Goal: Information Seeking & Learning: Learn about a topic

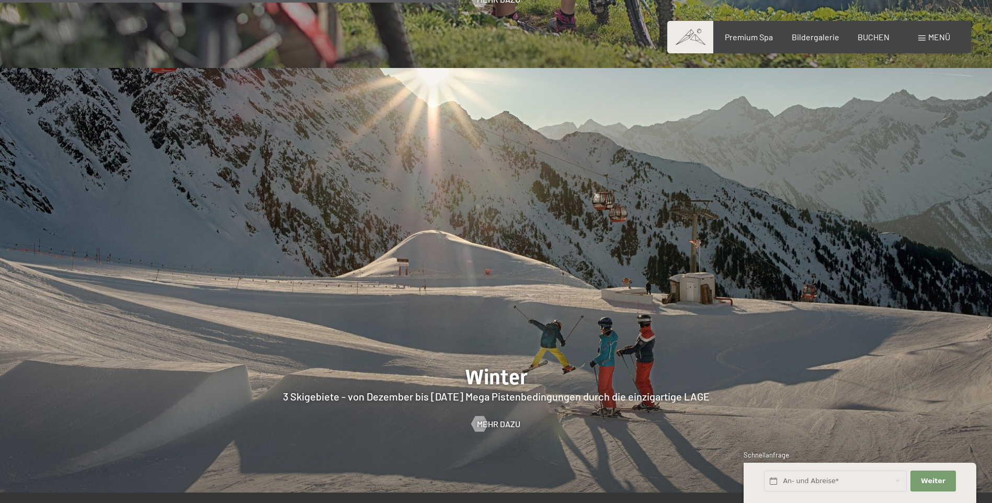
scroll to position [2720, 0]
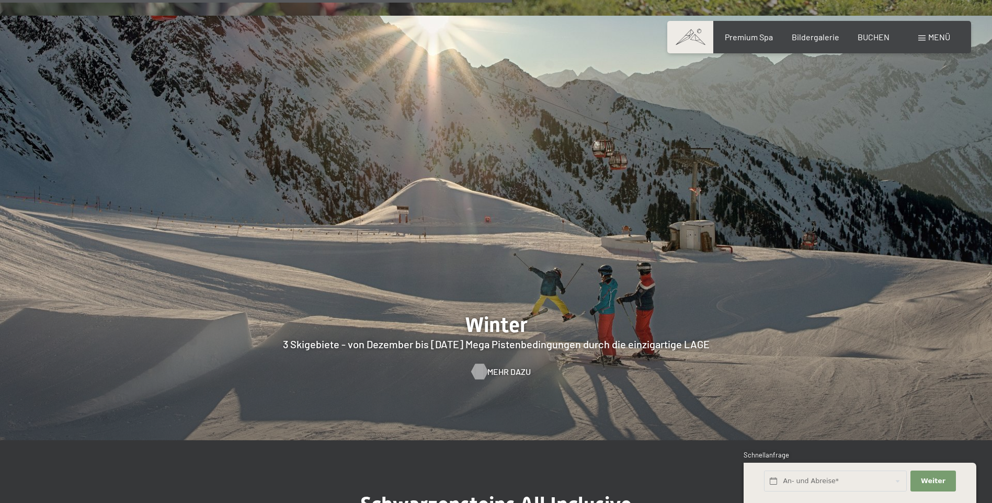
click at [491, 366] on span "Mehr dazu" at bounding box center [509, 372] width 43 height 12
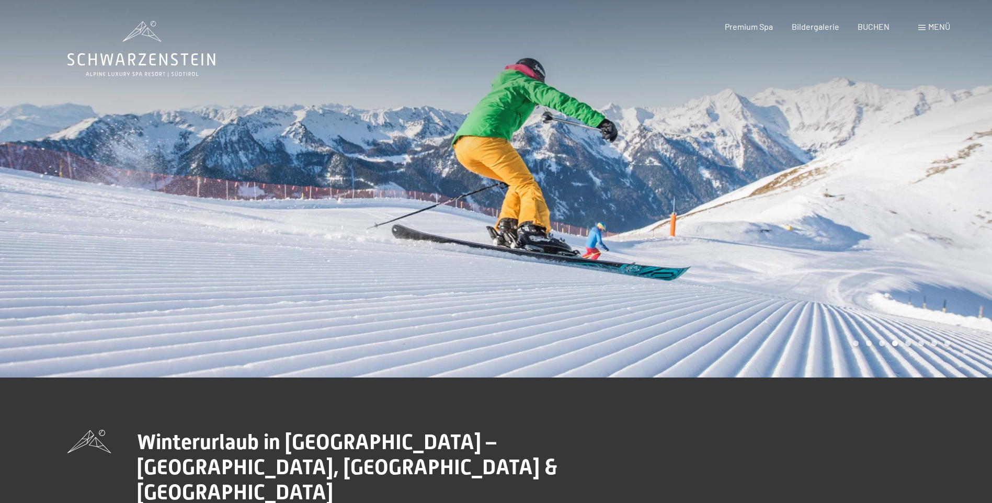
click at [933, 29] on span "Menü" at bounding box center [940, 26] width 22 height 10
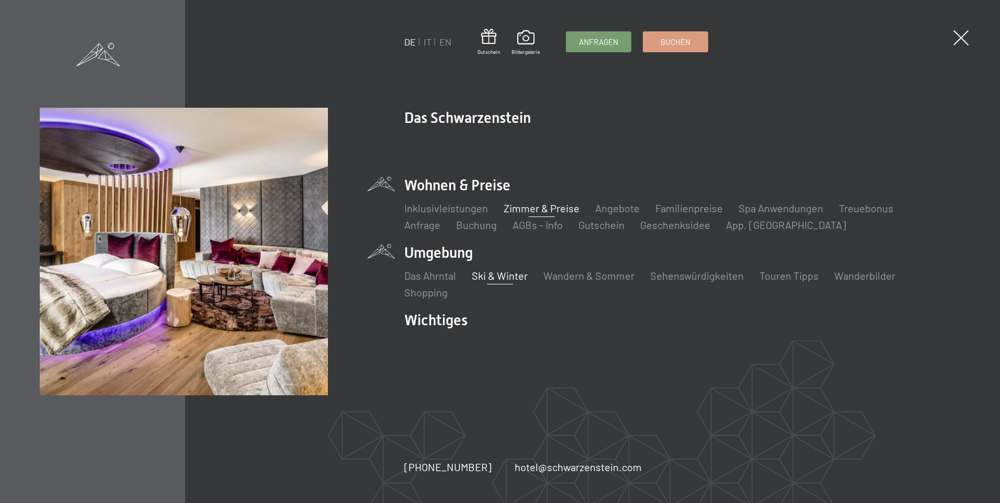
click at [521, 205] on link "Zimmer & Preise" at bounding box center [542, 208] width 76 height 13
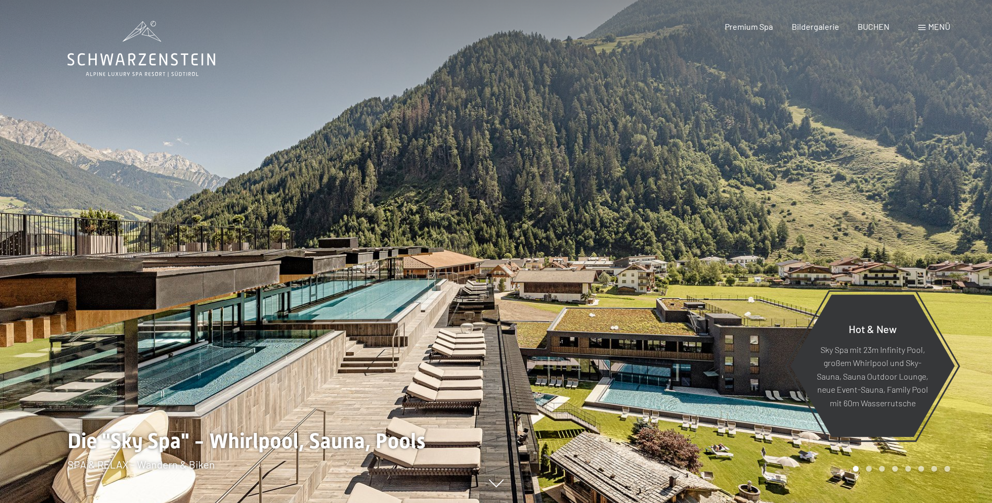
click at [929, 30] on span "Menü" at bounding box center [940, 26] width 22 height 10
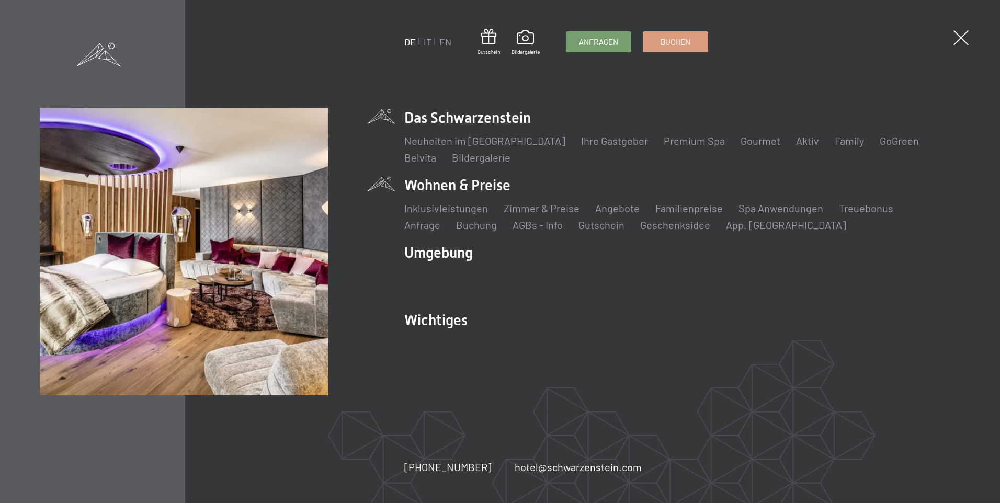
click at [429, 189] on li "Wohnen & Preise Inklusivleistungen Zimmer & Preise Liste Angebote Liste Familie…" at bounding box center [682, 203] width 556 height 57
click at [562, 209] on link "Zimmer & Preise" at bounding box center [542, 208] width 76 height 13
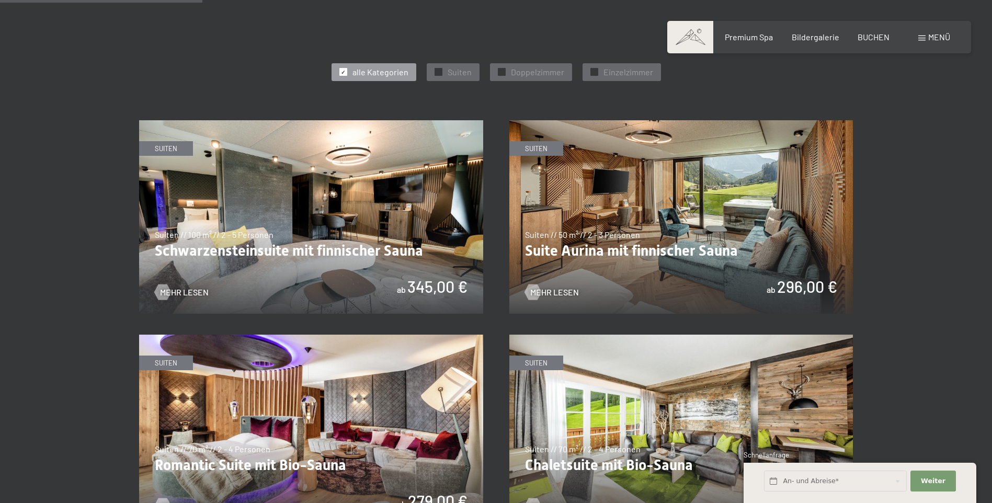
scroll to position [732, 0]
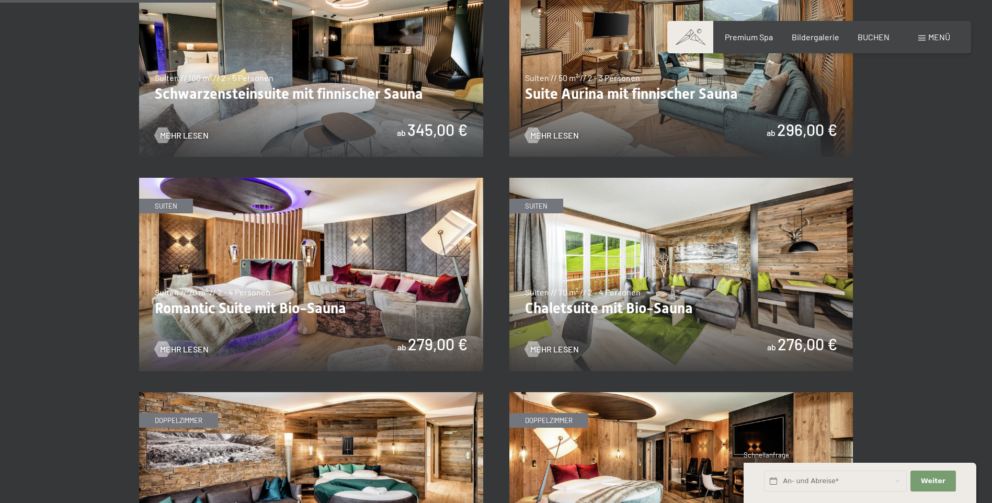
click at [699, 311] on img at bounding box center [682, 275] width 344 height 194
click at [557, 348] on span "Mehr Lesen" at bounding box center [565, 350] width 49 height 12
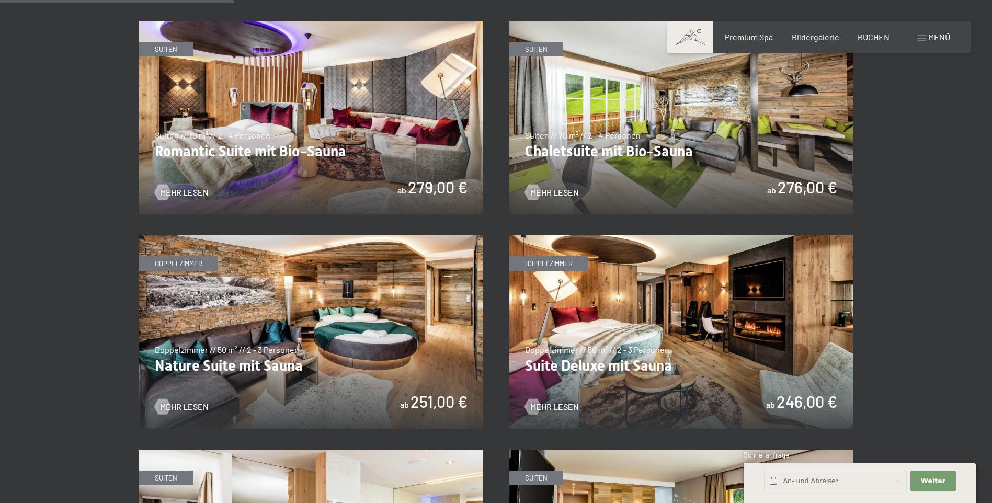
scroll to position [523, 0]
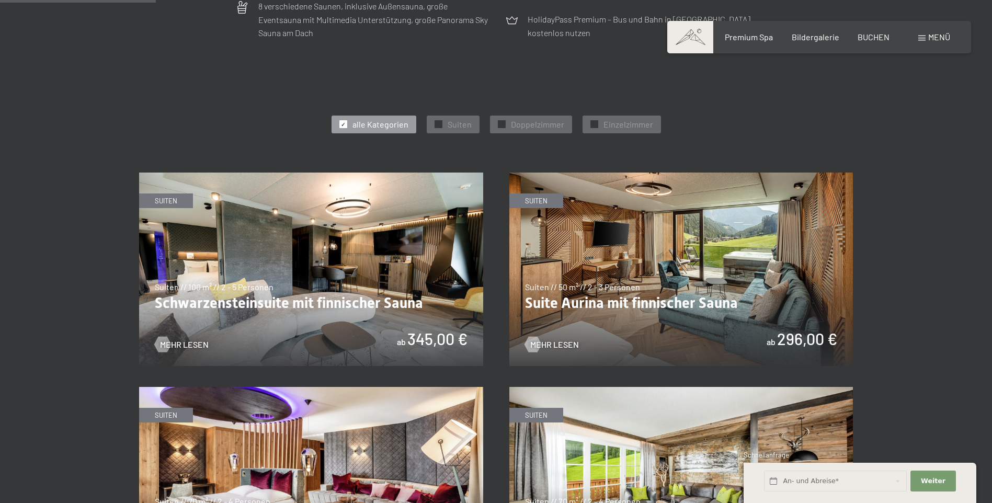
click at [376, 265] on img at bounding box center [311, 270] width 344 height 194
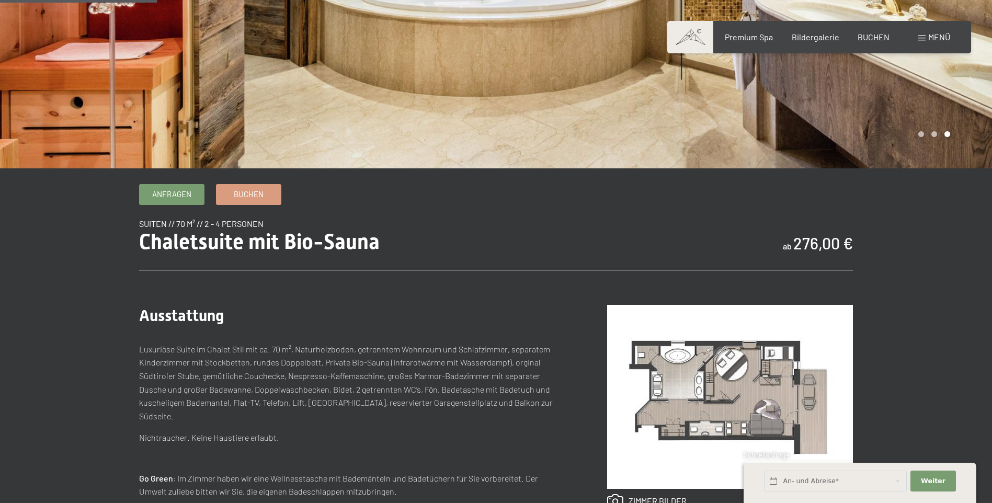
scroll to position [419, 0]
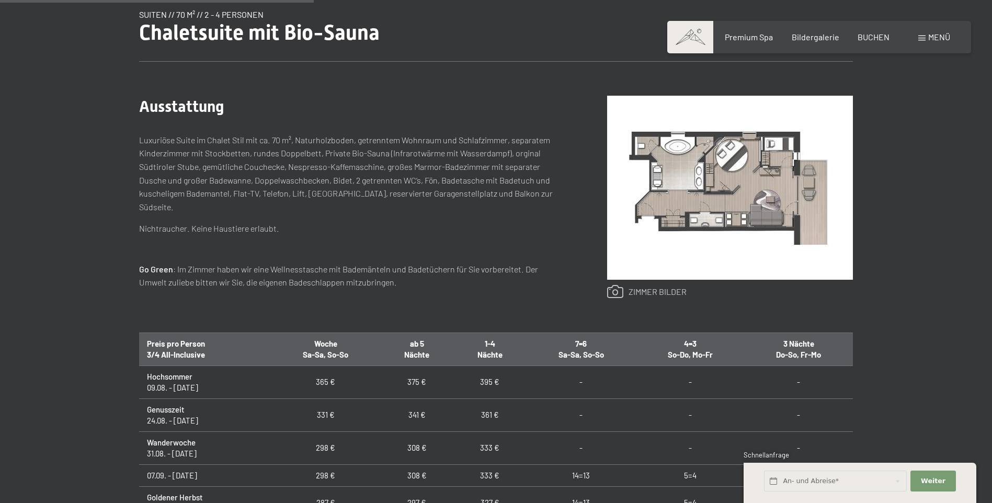
click at [660, 291] on link at bounding box center [647, 292] width 80 height 14
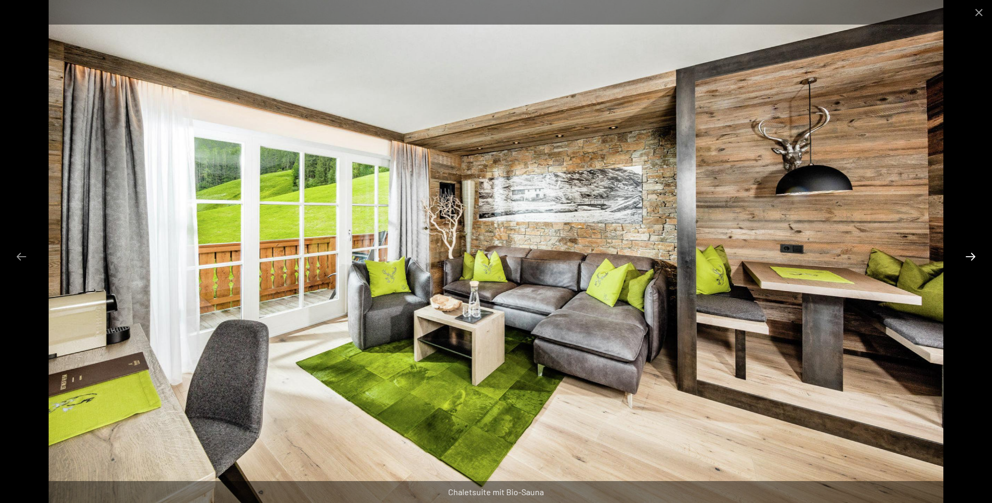
click at [974, 262] on button "Next slide" at bounding box center [971, 256] width 22 height 20
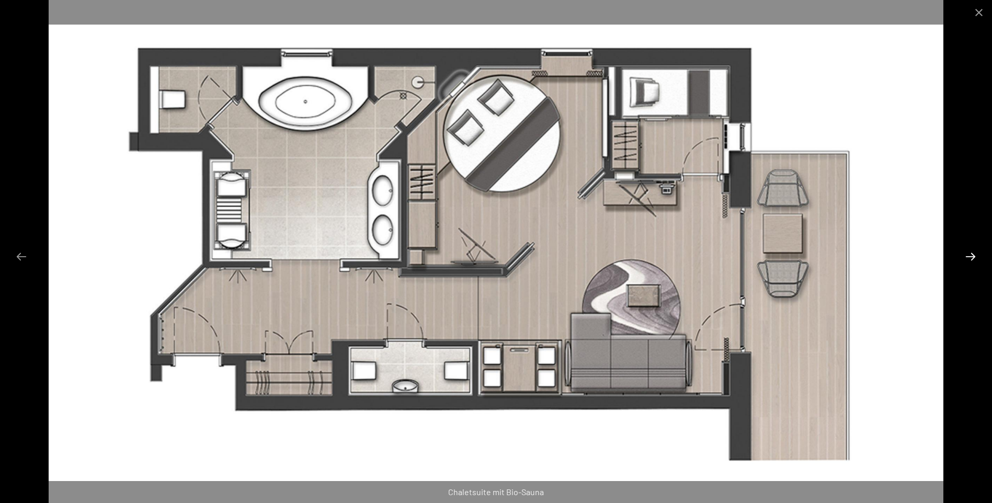
click at [974, 262] on button "Next slide" at bounding box center [971, 256] width 22 height 20
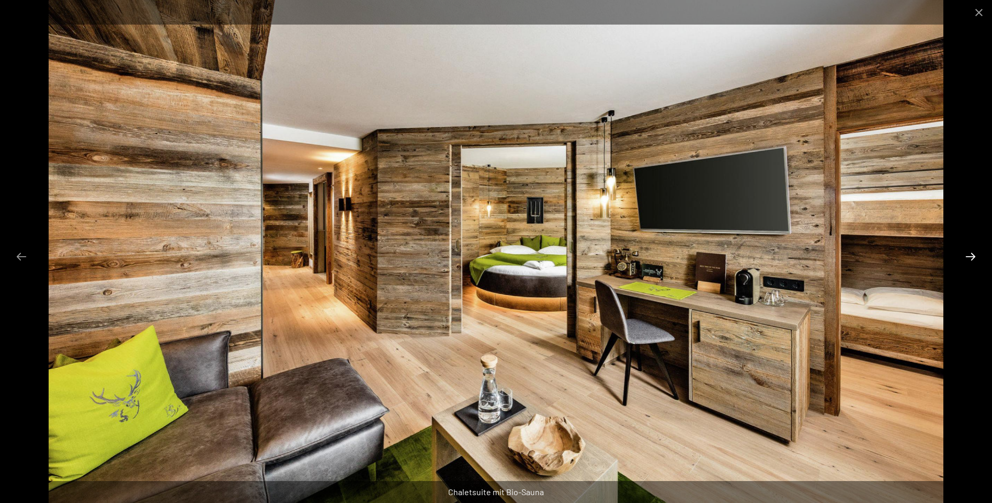
click at [973, 258] on button "Next slide" at bounding box center [971, 256] width 22 height 20
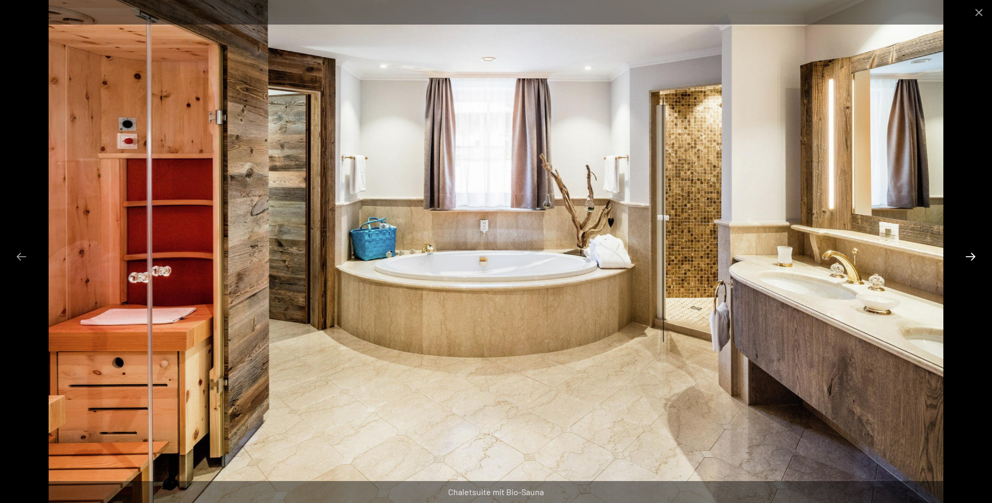
click at [973, 258] on button "Next slide" at bounding box center [971, 256] width 22 height 20
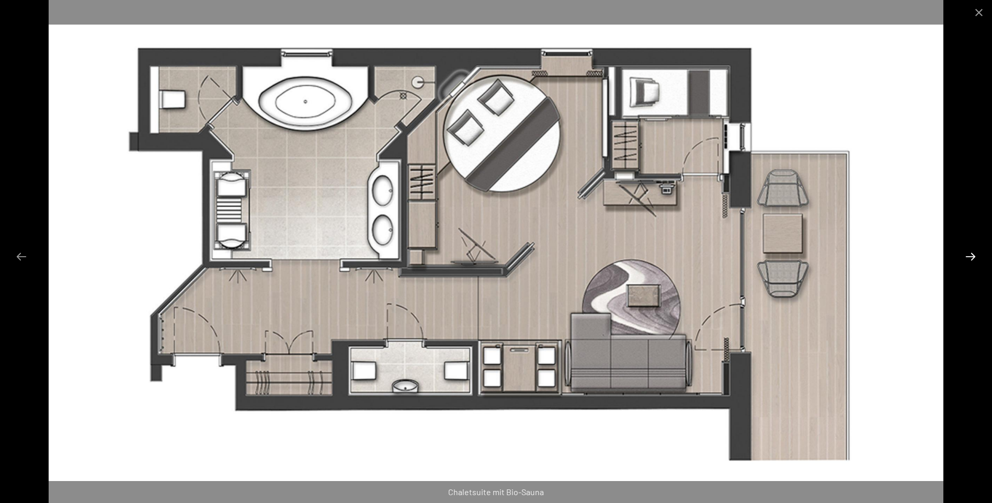
click at [973, 258] on button "Next slide" at bounding box center [971, 256] width 22 height 20
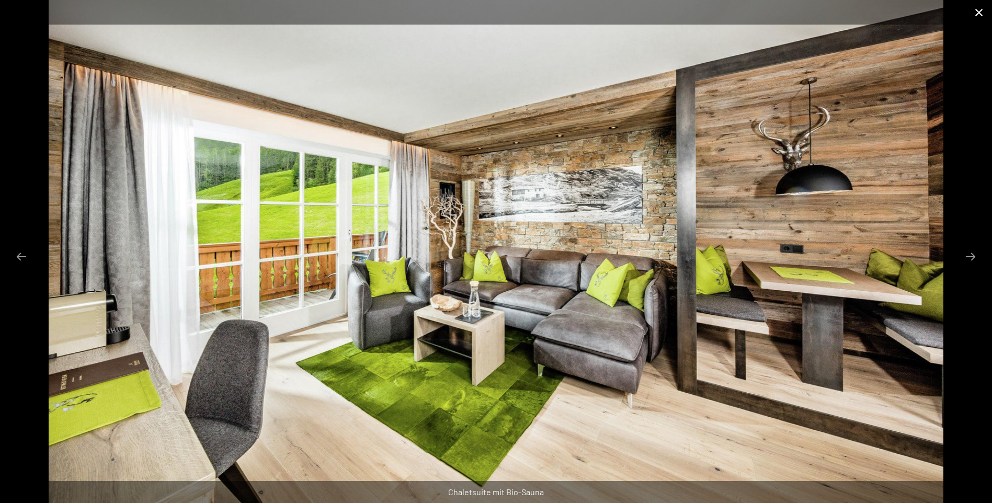
click at [979, 14] on button "Close gallery" at bounding box center [979, 12] width 26 height 25
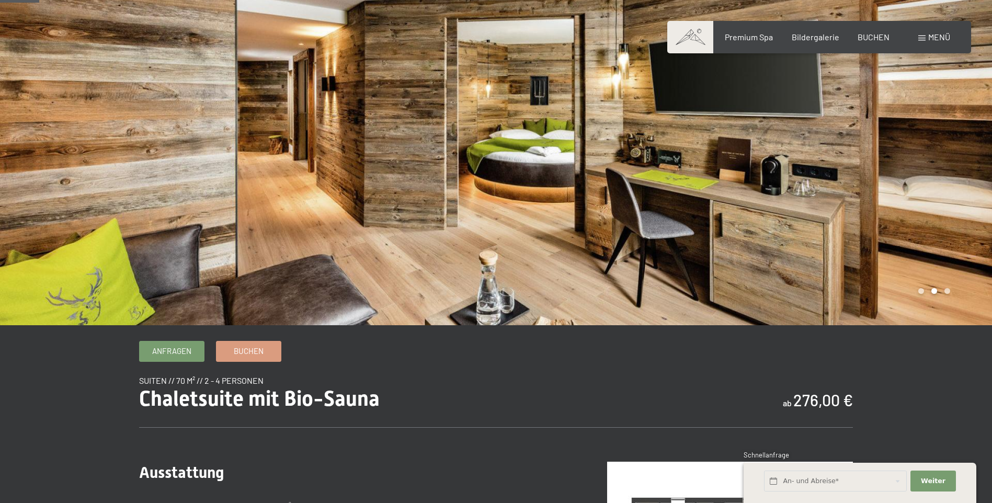
scroll to position [0, 0]
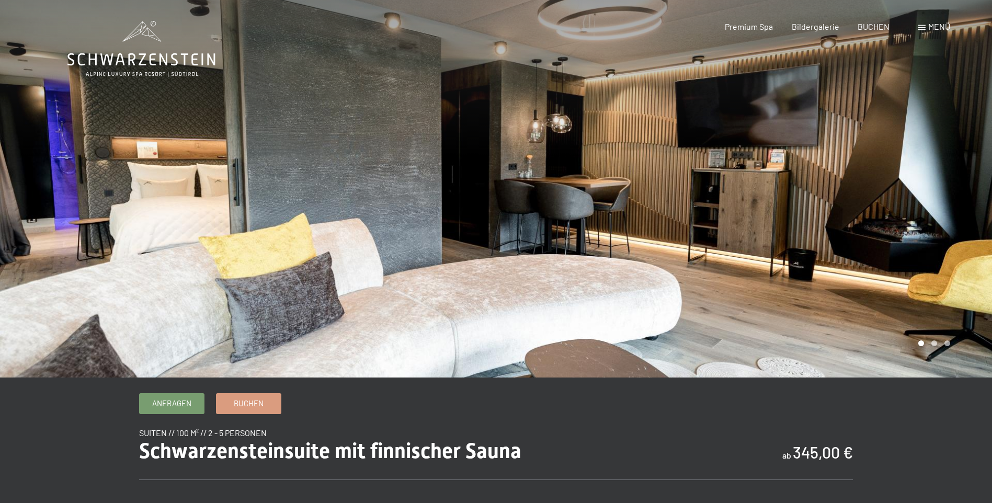
click at [979, 194] on div at bounding box center [744, 189] width 496 height 378
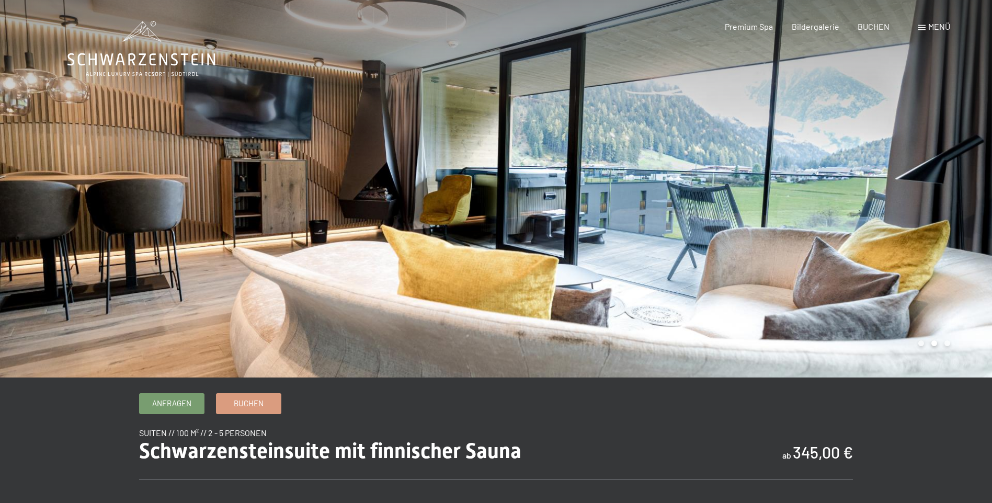
click at [979, 194] on div at bounding box center [744, 189] width 496 height 378
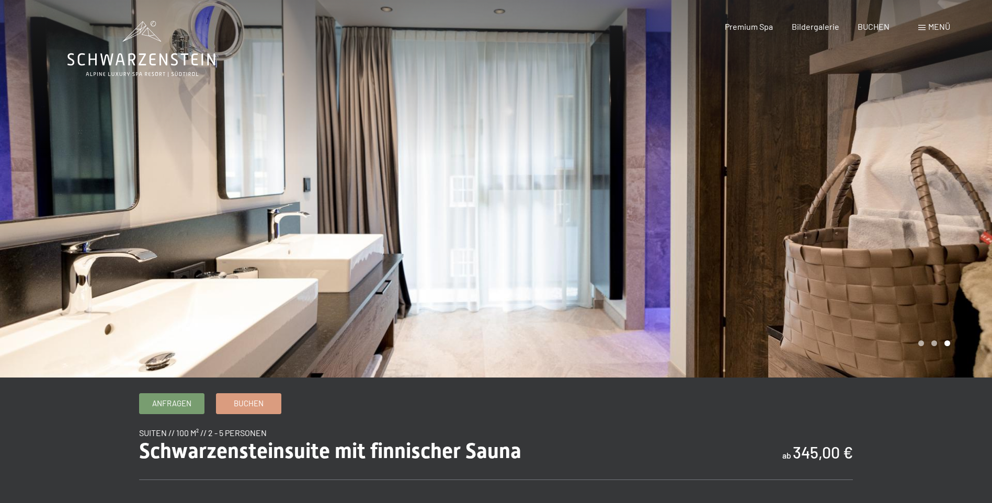
click at [979, 194] on div at bounding box center [744, 189] width 496 height 378
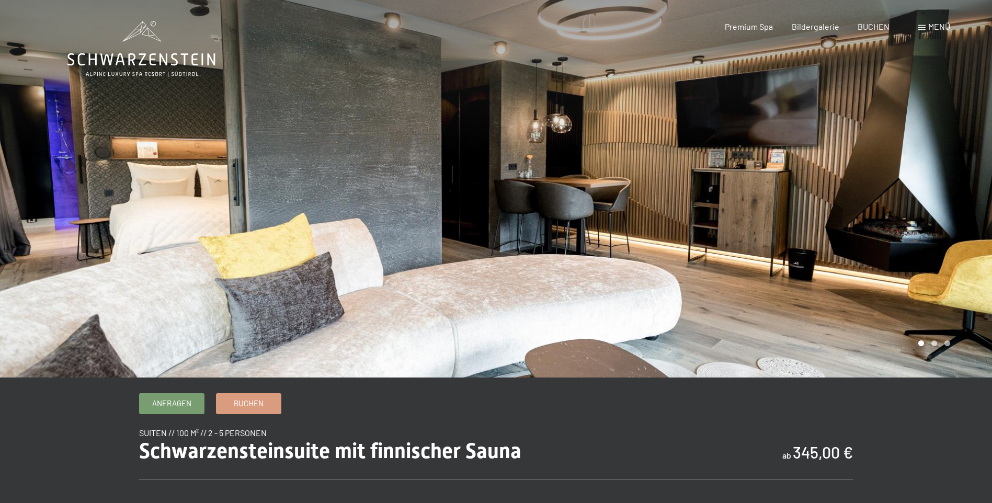
click at [979, 194] on div at bounding box center [744, 189] width 496 height 378
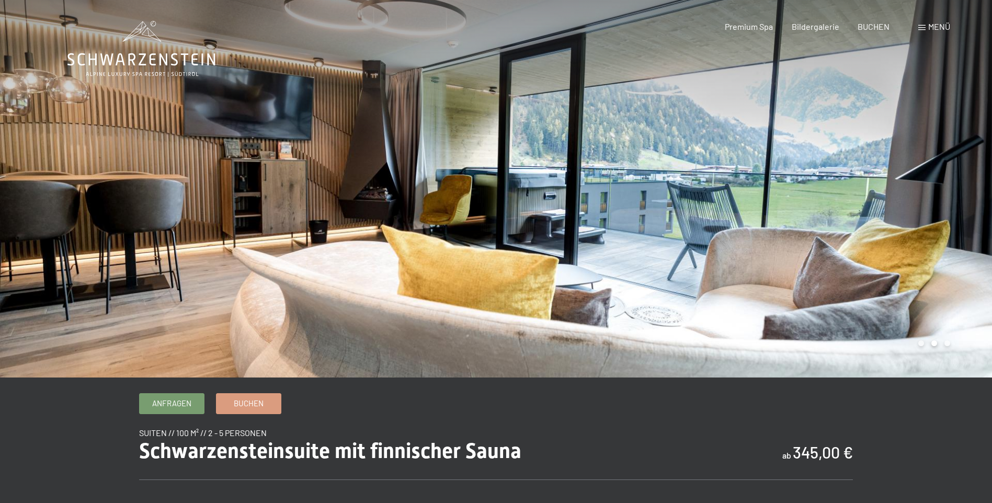
click at [979, 194] on div at bounding box center [744, 189] width 496 height 378
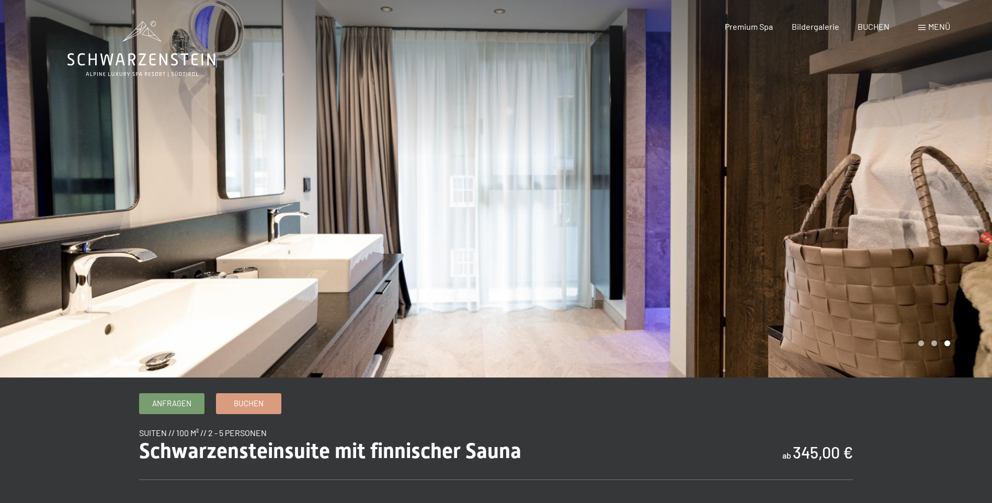
click at [979, 194] on div at bounding box center [744, 189] width 496 height 378
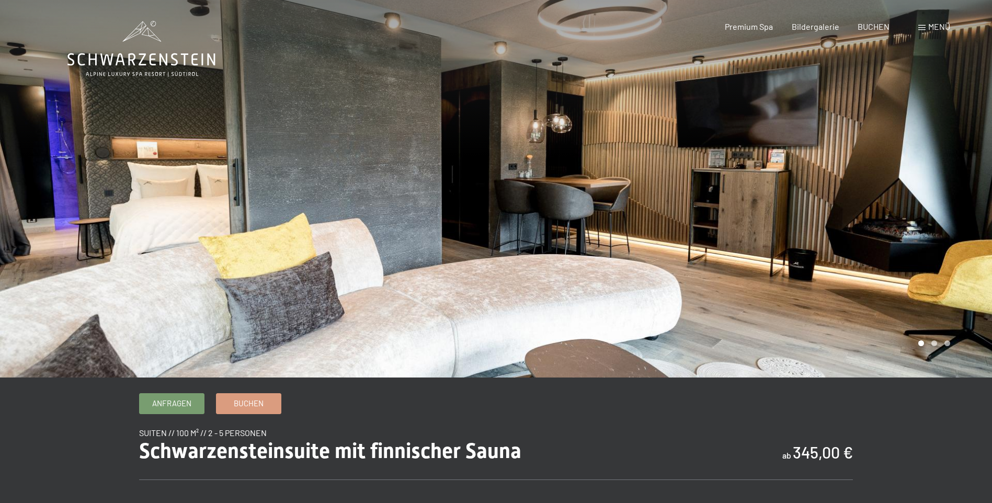
click at [979, 194] on div at bounding box center [744, 189] width 496 height 378
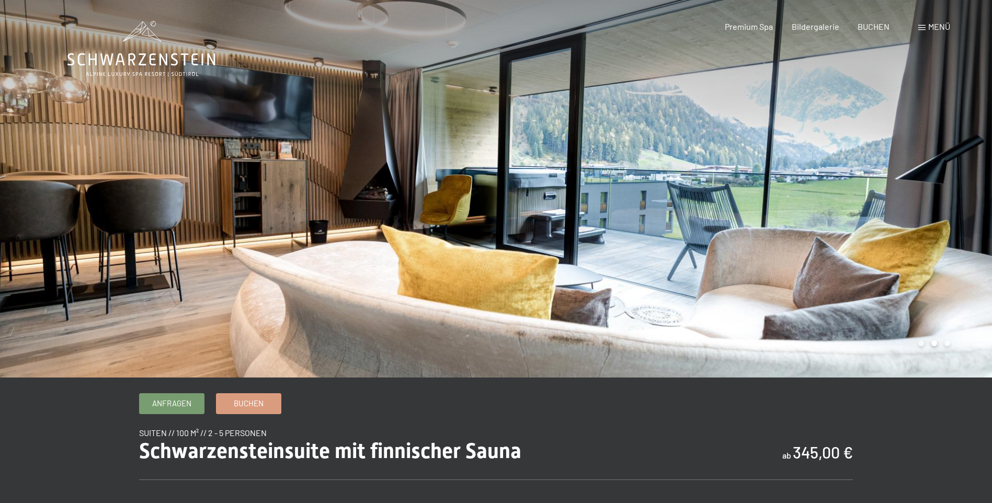
click at [950, 22] on span "Menü" at bounding box center [940, 26] width 22 height 10
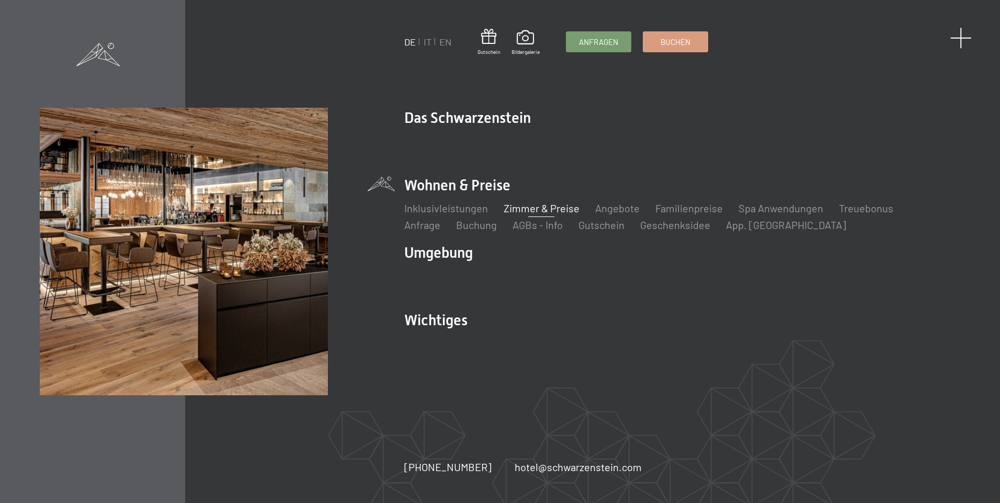
click at [959, 44] on span at bounding box center [961, 37] width 21 height 21
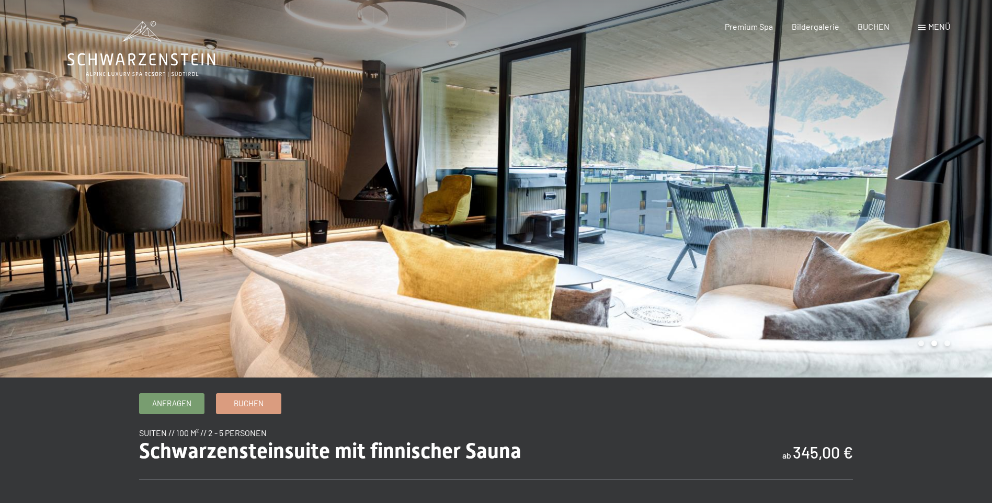
click at [937, 32] on div "Menü" at bounding box center [935, 27] width 32 height 12
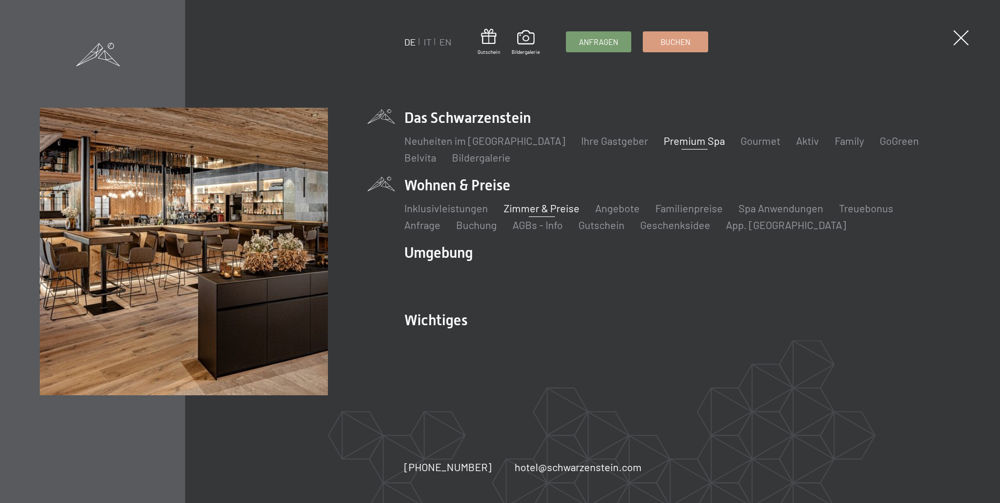
click at [668, 140] on link "Premium Spa" at bounding box center [694, 140] width 61 height 13
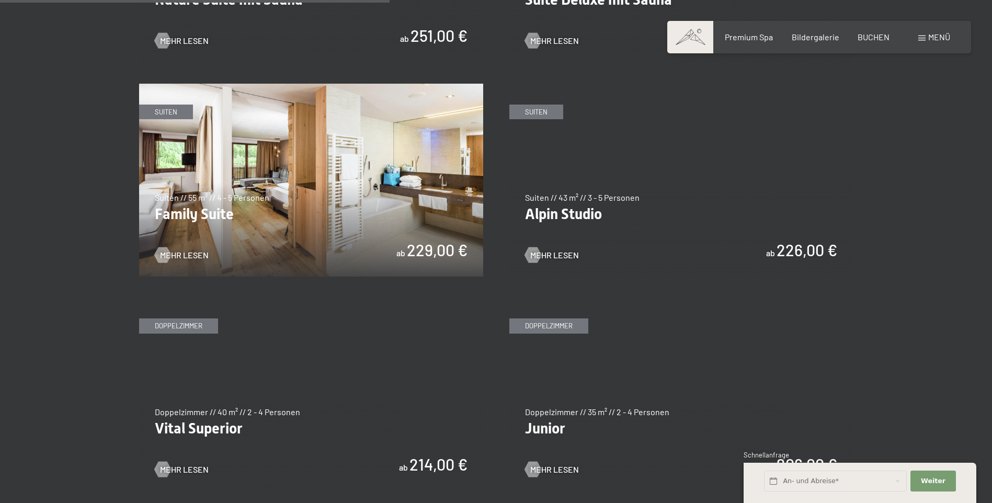
scroll to position [1308, 0]
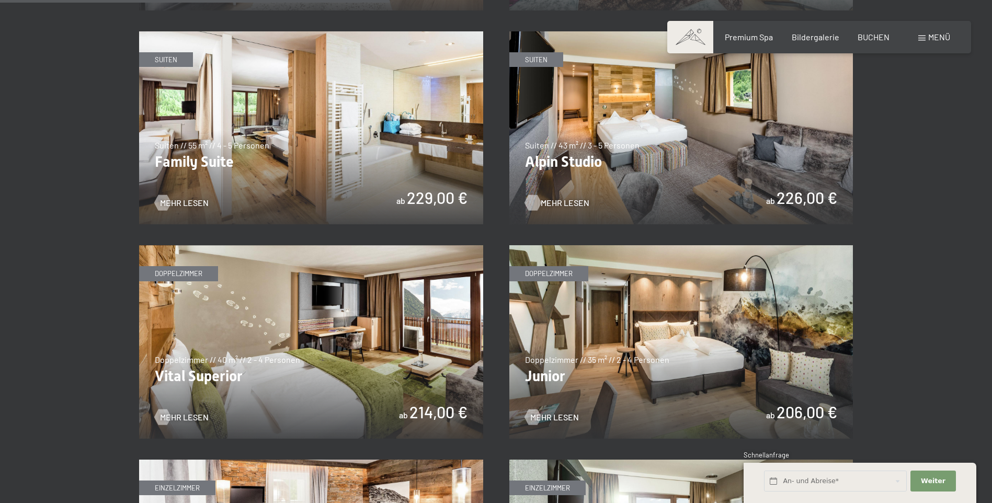
click at [557, 204] on span "Mehr Lesen" at bounding box center [565, 203] width 49 height 12
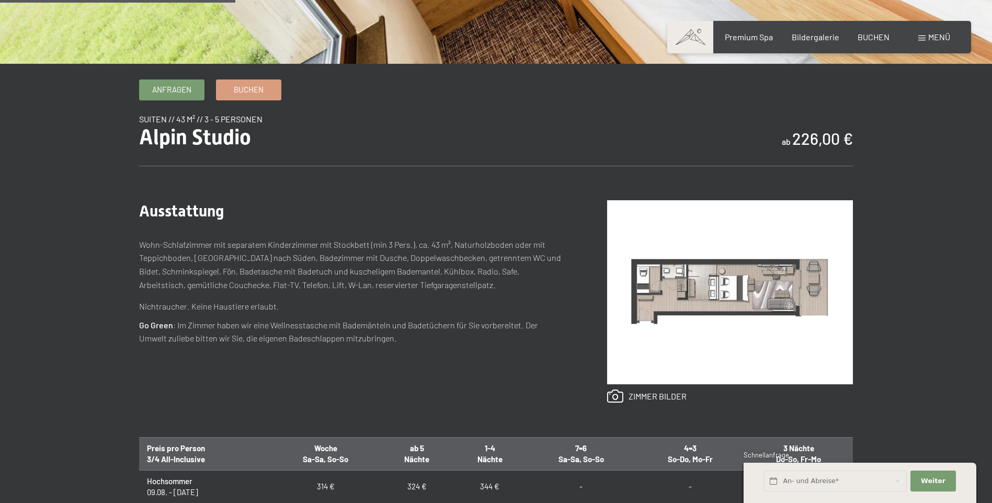
scroll to position [262, 0]
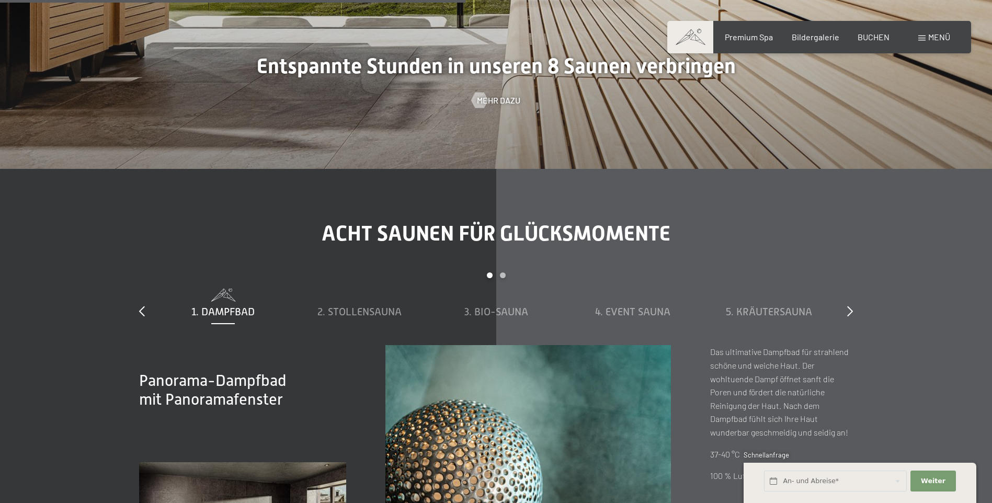
scroll to position [3767, 0]
